Goal: Task Accomplishment & Management: Manage account settings

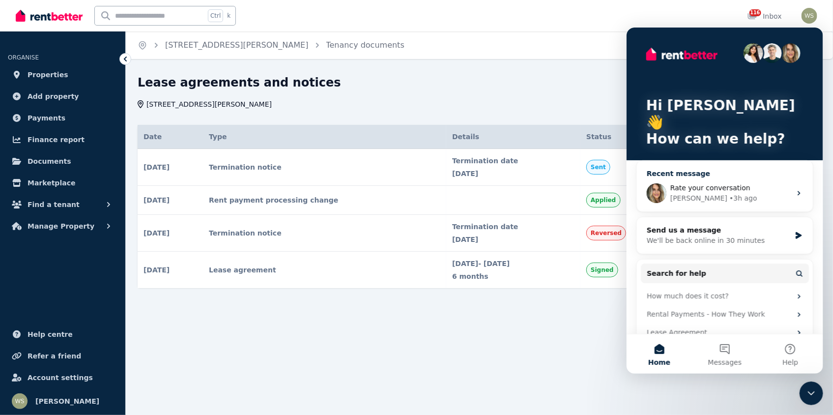
click at [699, 183] on span "Rate your conversation" at bounding box center [710, 187] width 80 height 8
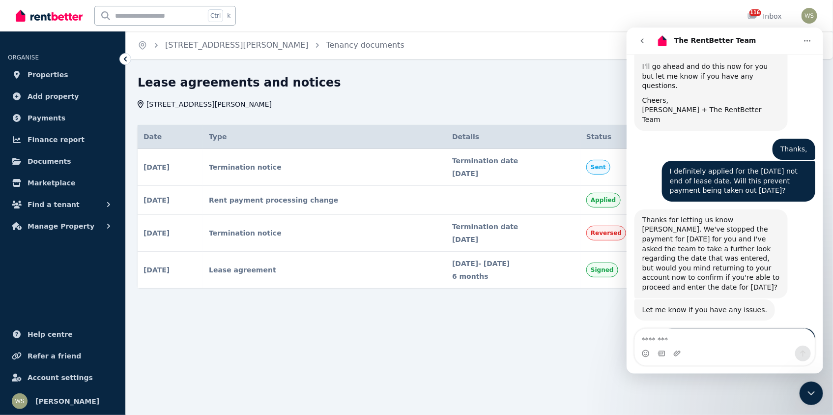
scroll to position [2123, 0]
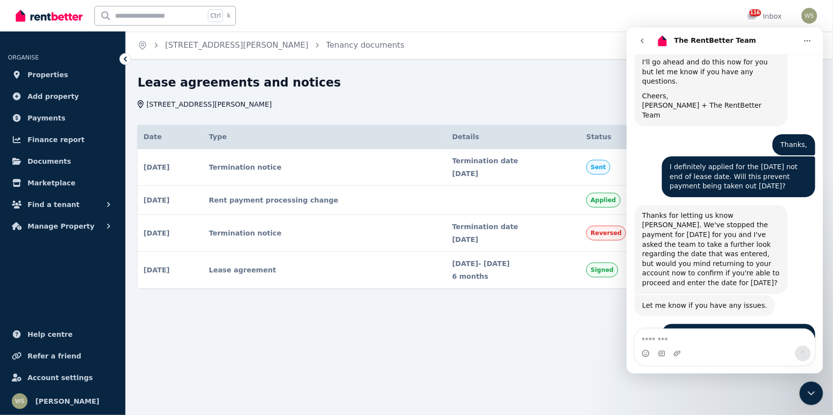
click at [38, 206] on span "Find a tenant" at bounding box center [54, 204] width 52 height 12
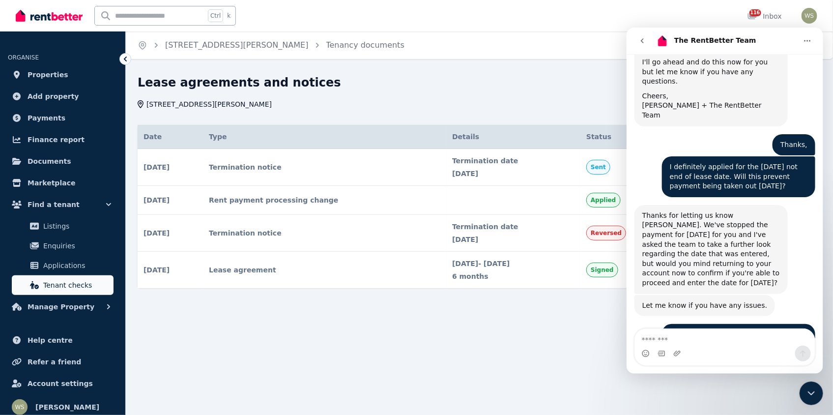
scroll to position [2150, 0]
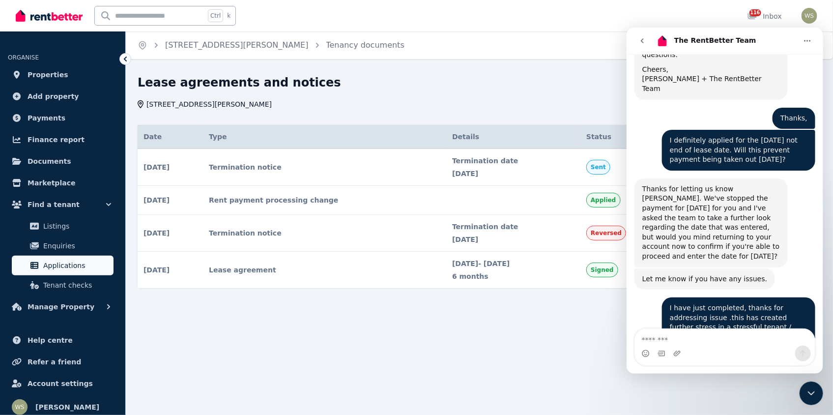
click at [74, 269] on span "Applications" at bounding box center [76, 265] width 66 height 12
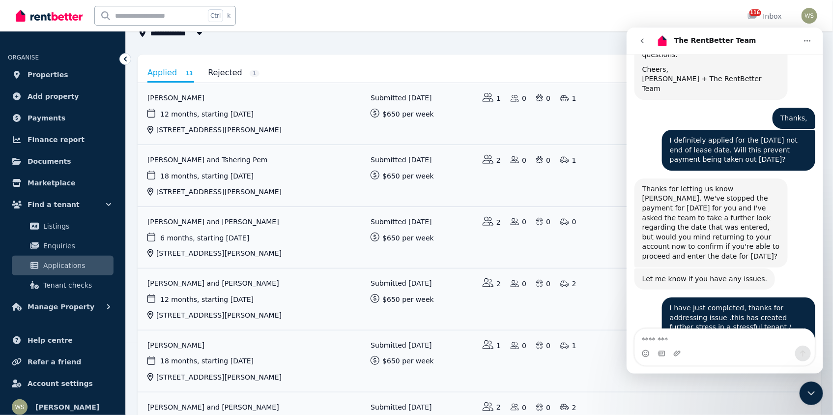
scroll to position [49, 0]
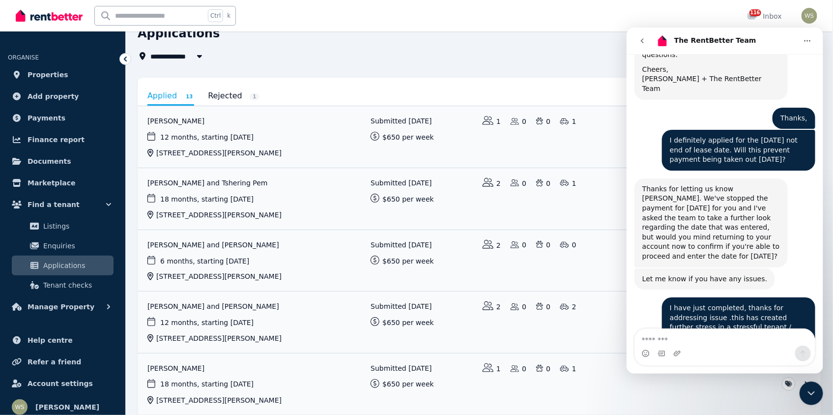
click at [178, 119] on link "View application: John Colebrook" at bounding box center [479, 136] width 683 height 61
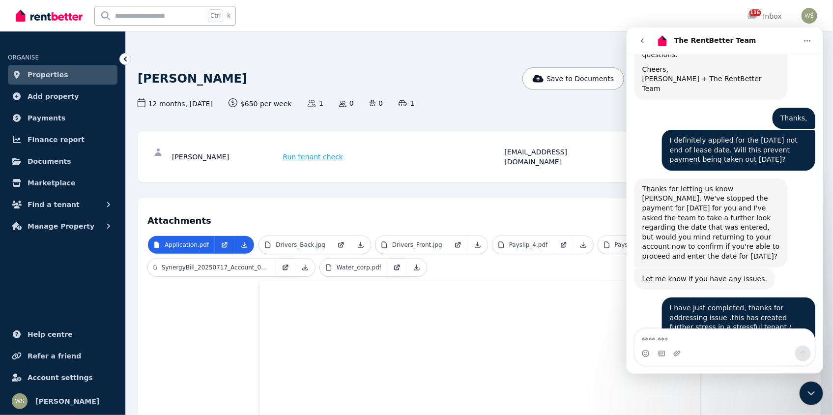
scroll to position [98, 0]
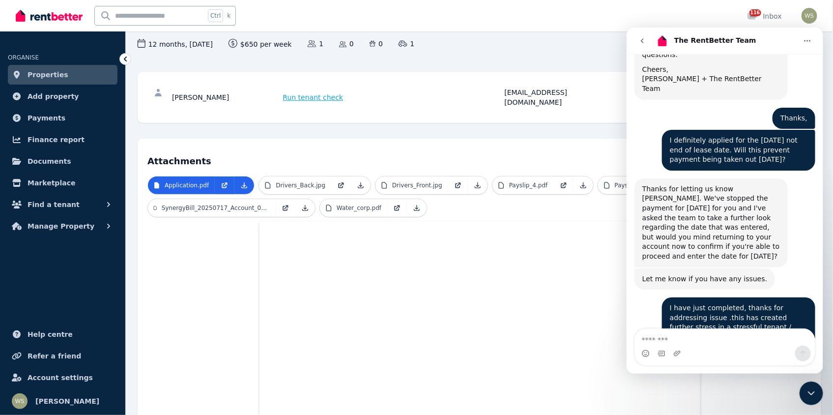
click at [808, 392] on icon "Close Intercom Messenger" at bounding box center [811, 393] width 12 height 12
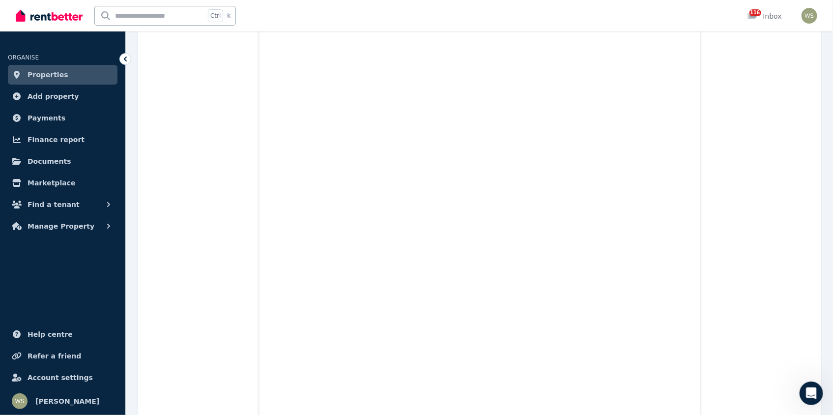
scroll to position [1818, 0]
